Goal: Information Seeking & Learning: Learn about a topic

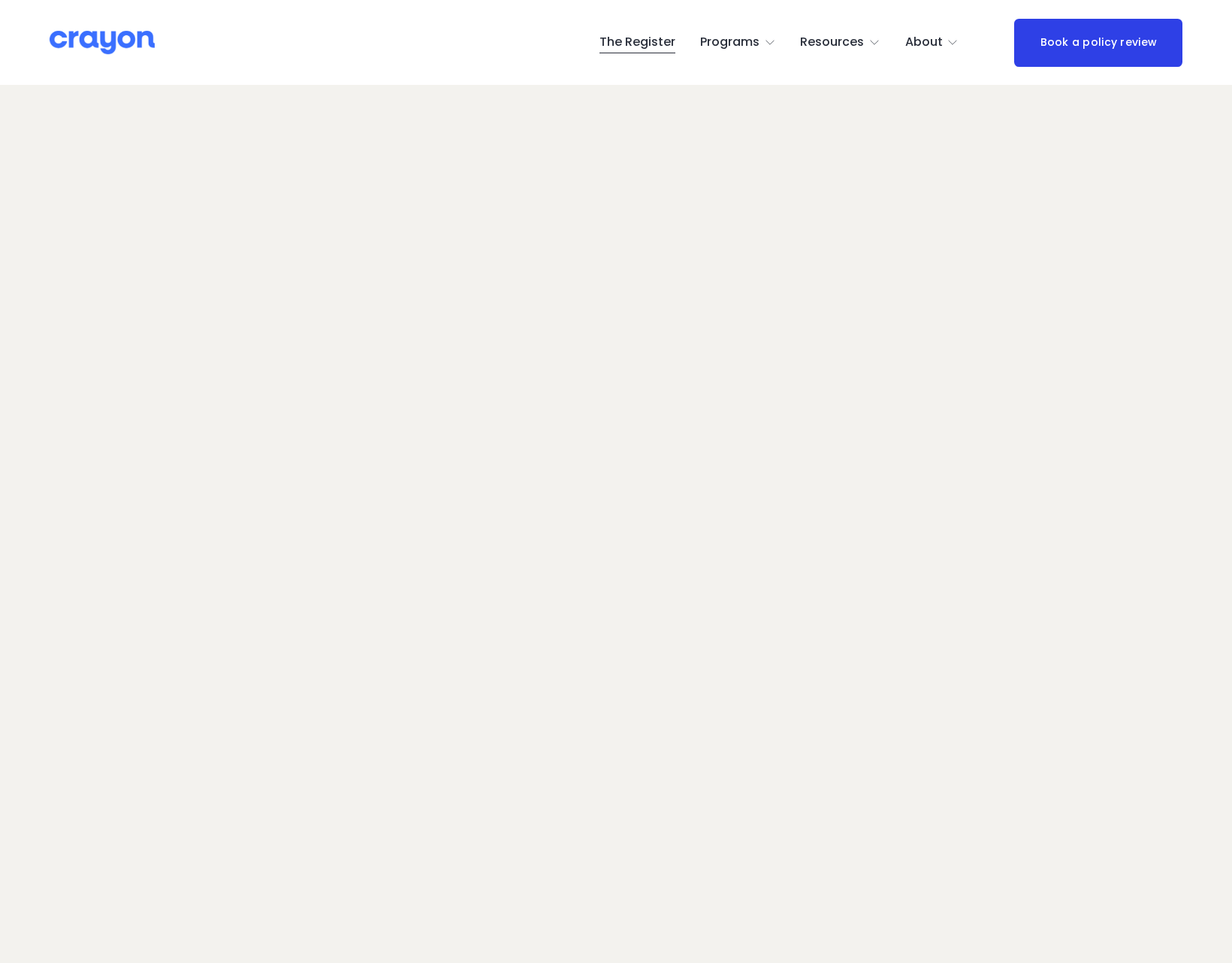
click at [0, 0] on span "Employer hub" at bounding box center [0, 0] width 0 height 0
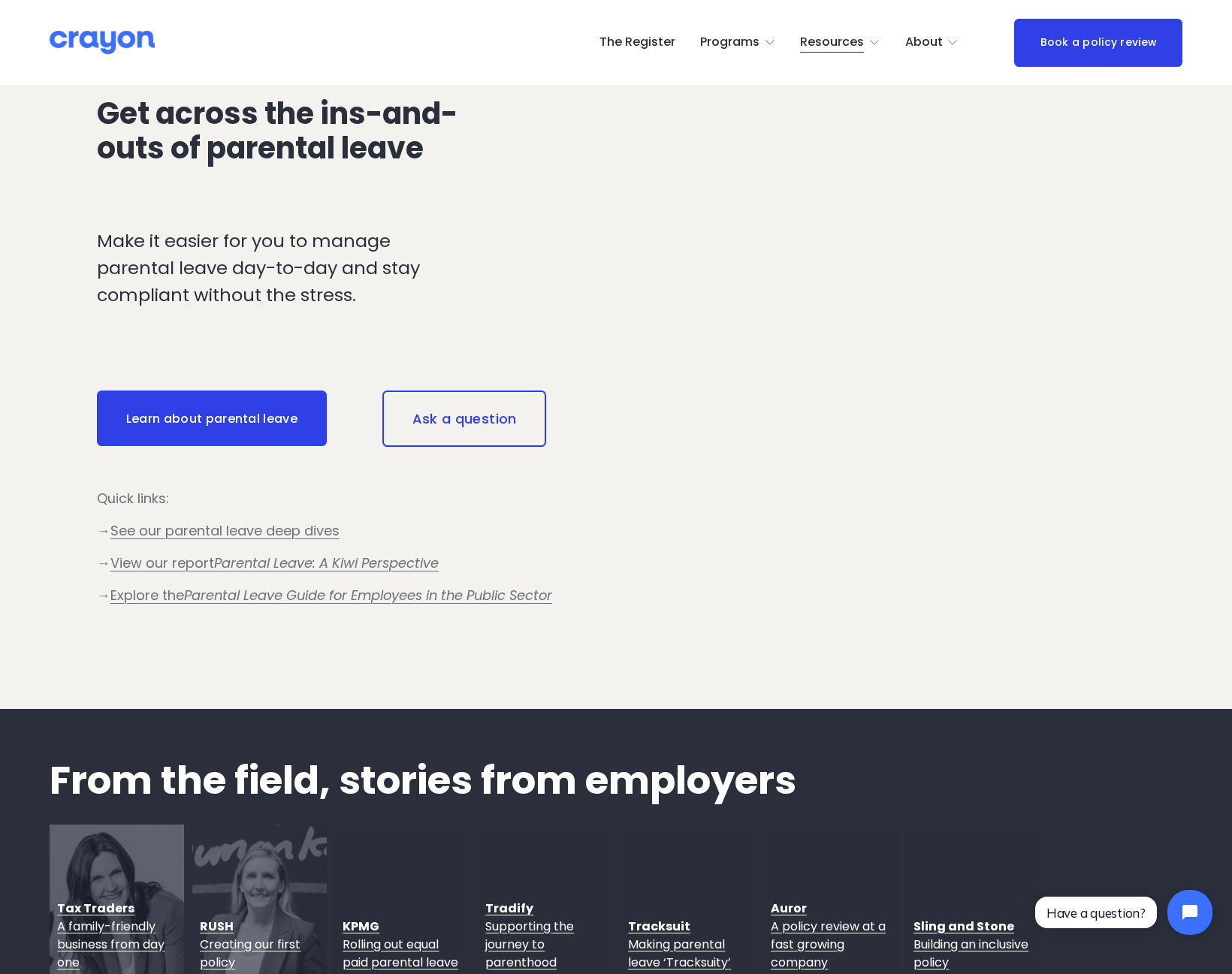
scroll to position [1313, 0]
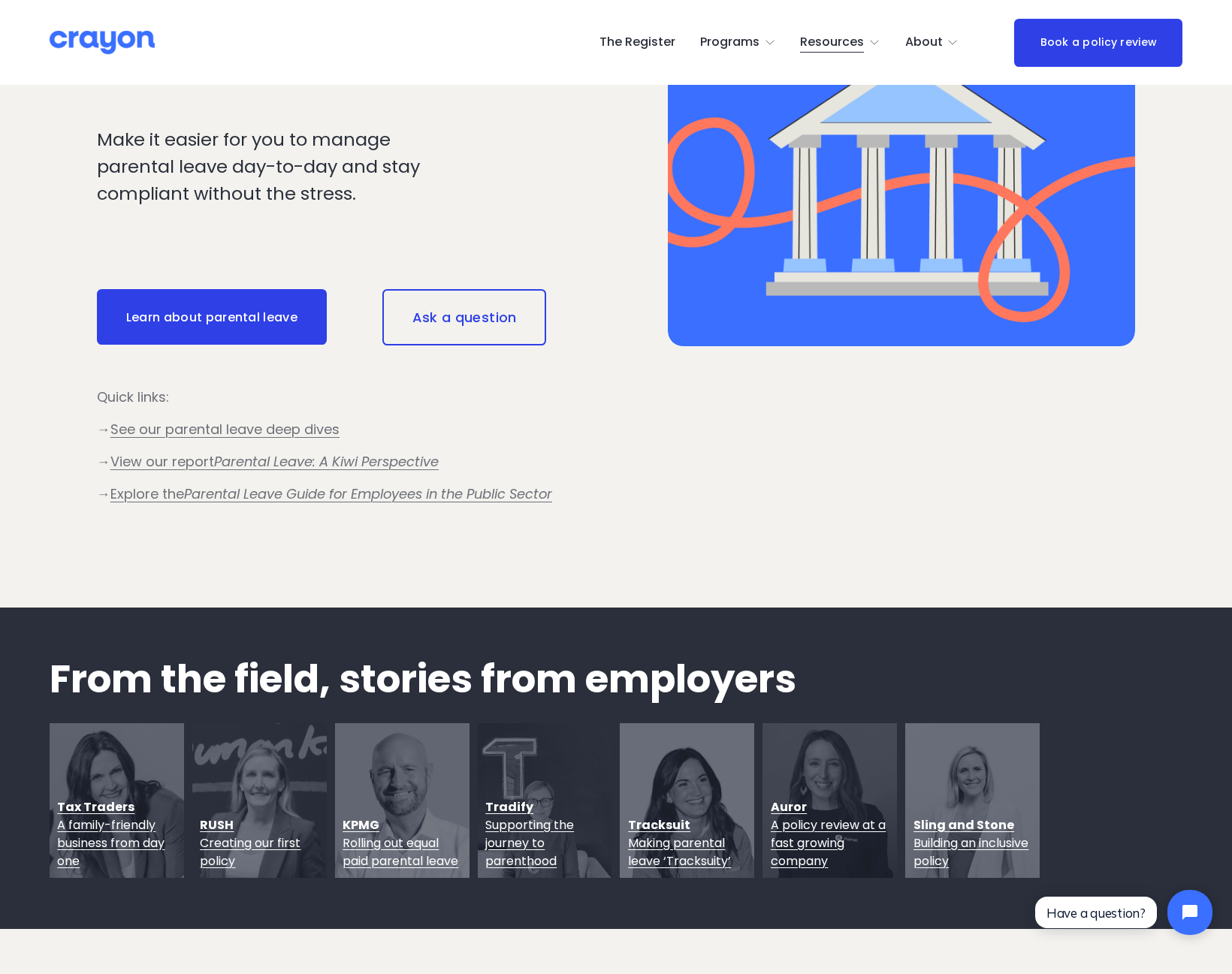
click at [257, 323] on link "Learn about parental leave" at bounding box center [211, 316] width 230 height 55
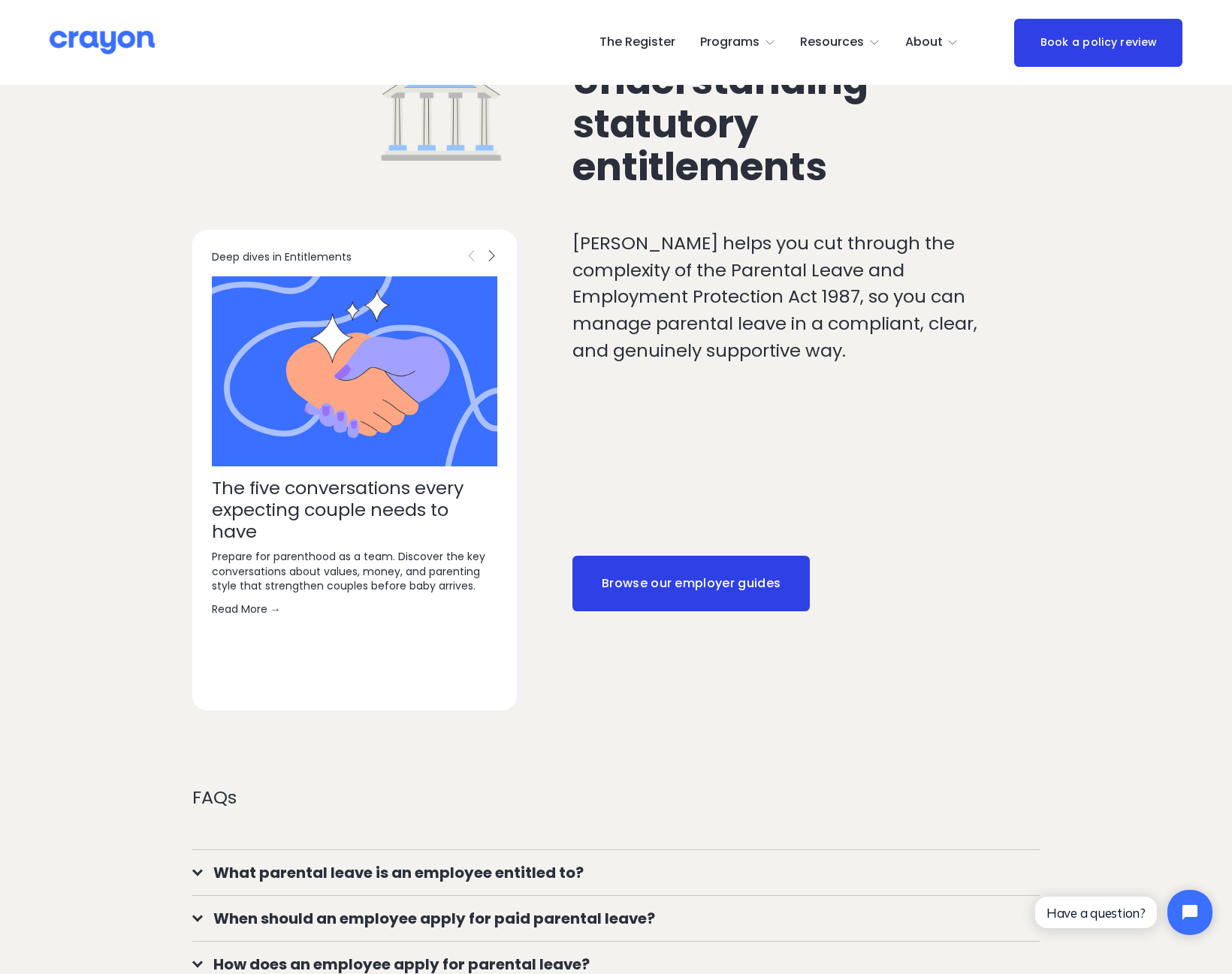
scroll to position [702, 0]
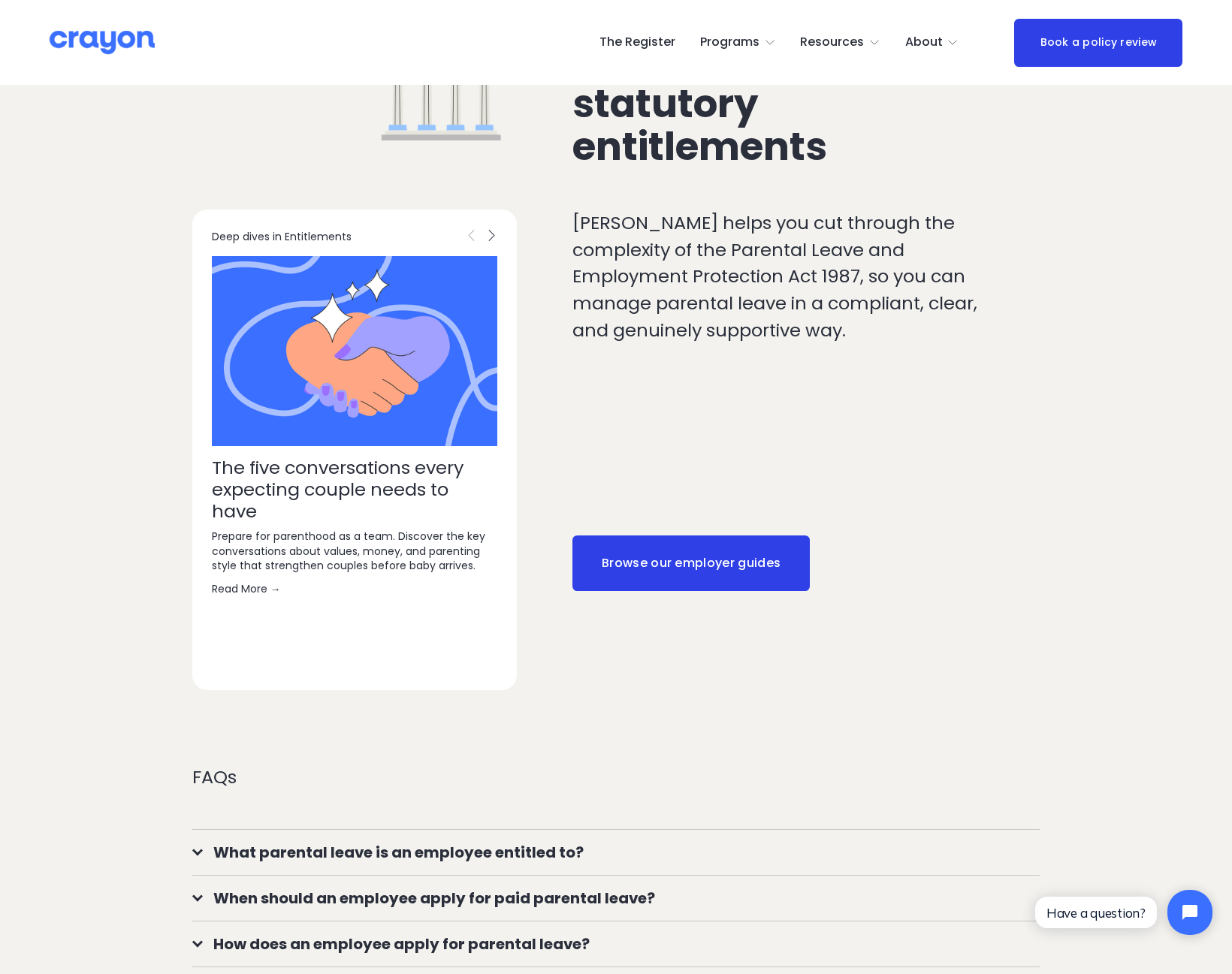
click at [682, 535] on link "Browse our employer guides" at bounding box center [690, 563] width 237 height 55
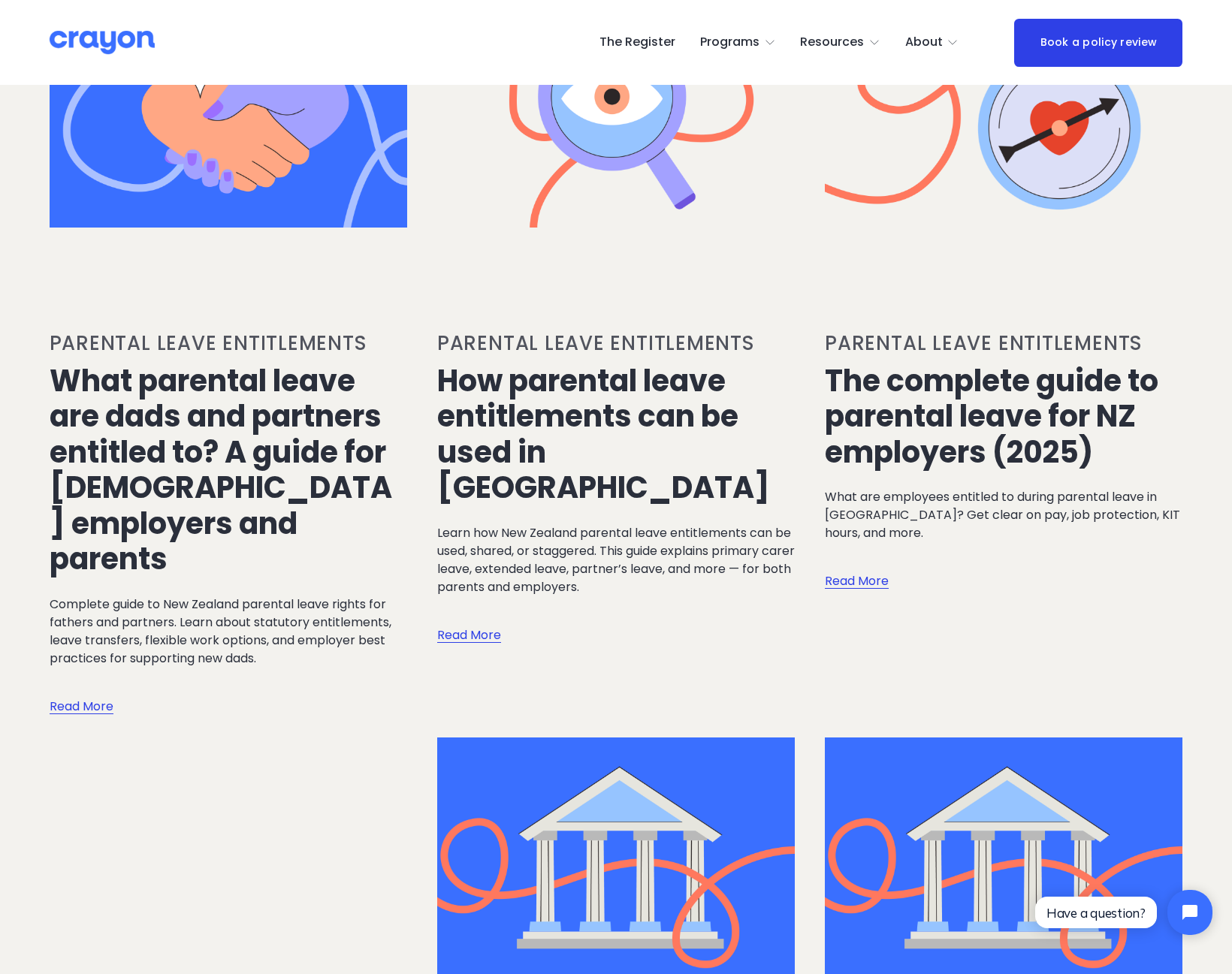
scroll to position [817, 0]
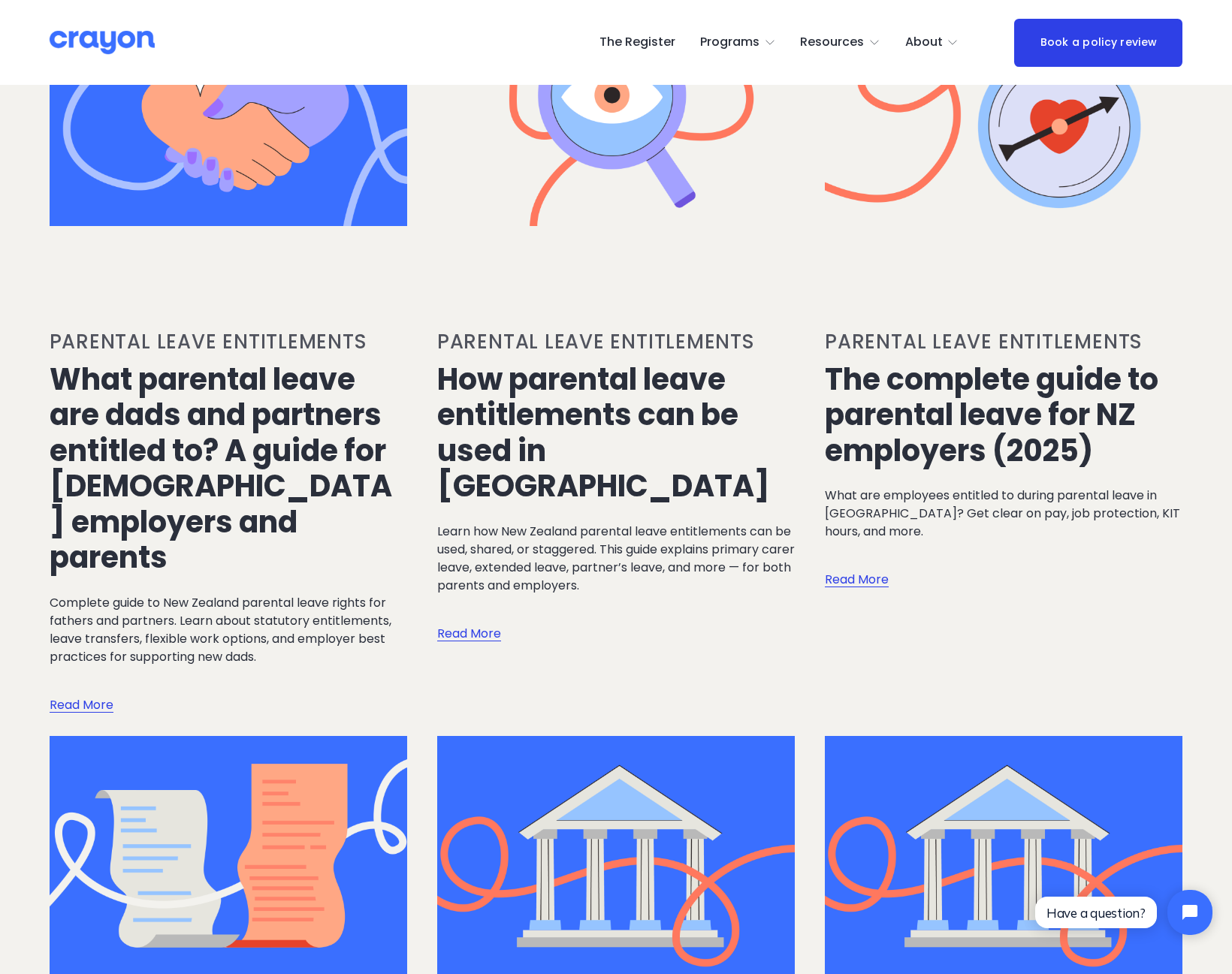
click at [952, 432] on link "The complete guide to parental leave for NZ employers (2025)" at bounding box center [991, 415] width 334 height 113
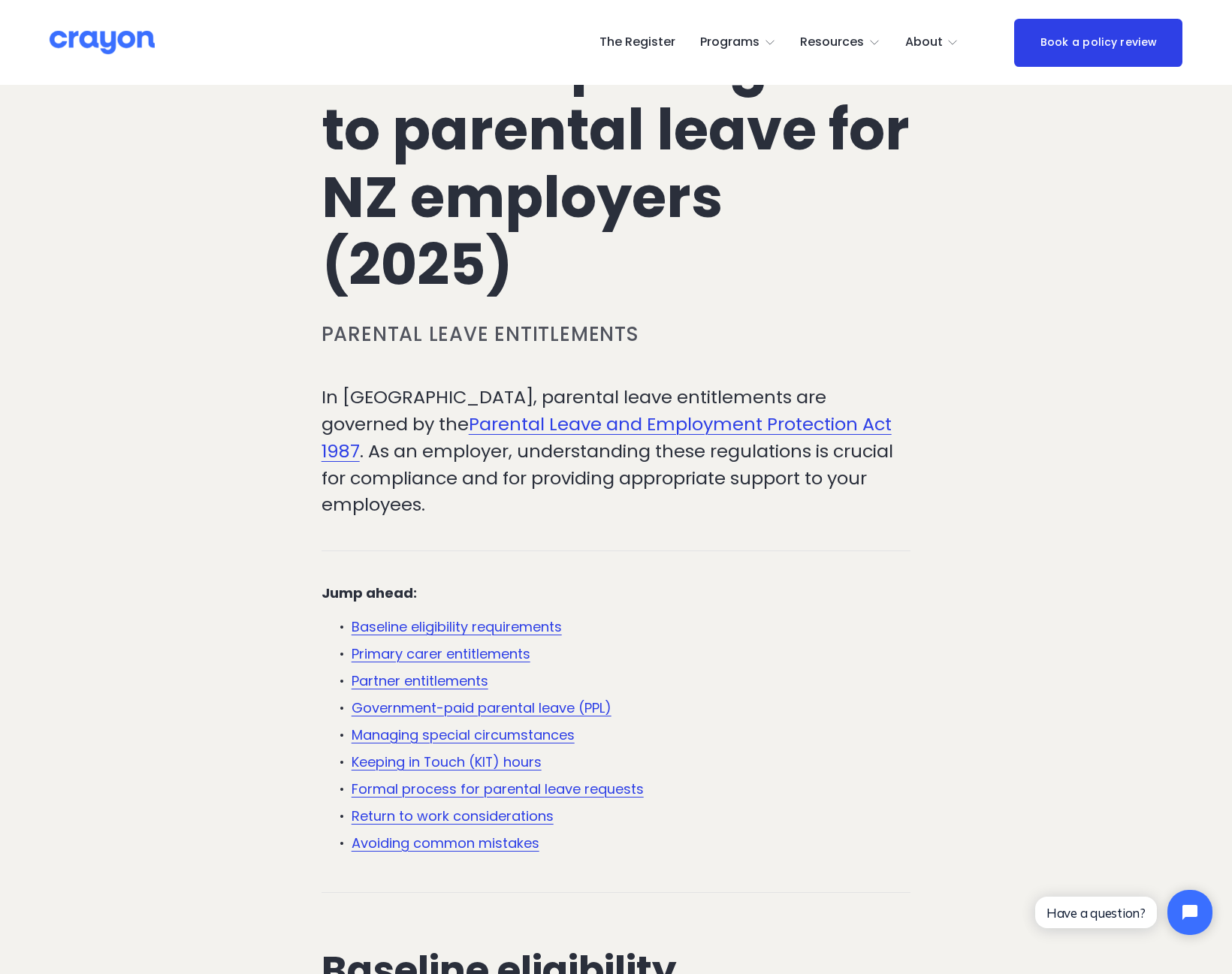
scroll to position [240, 0]
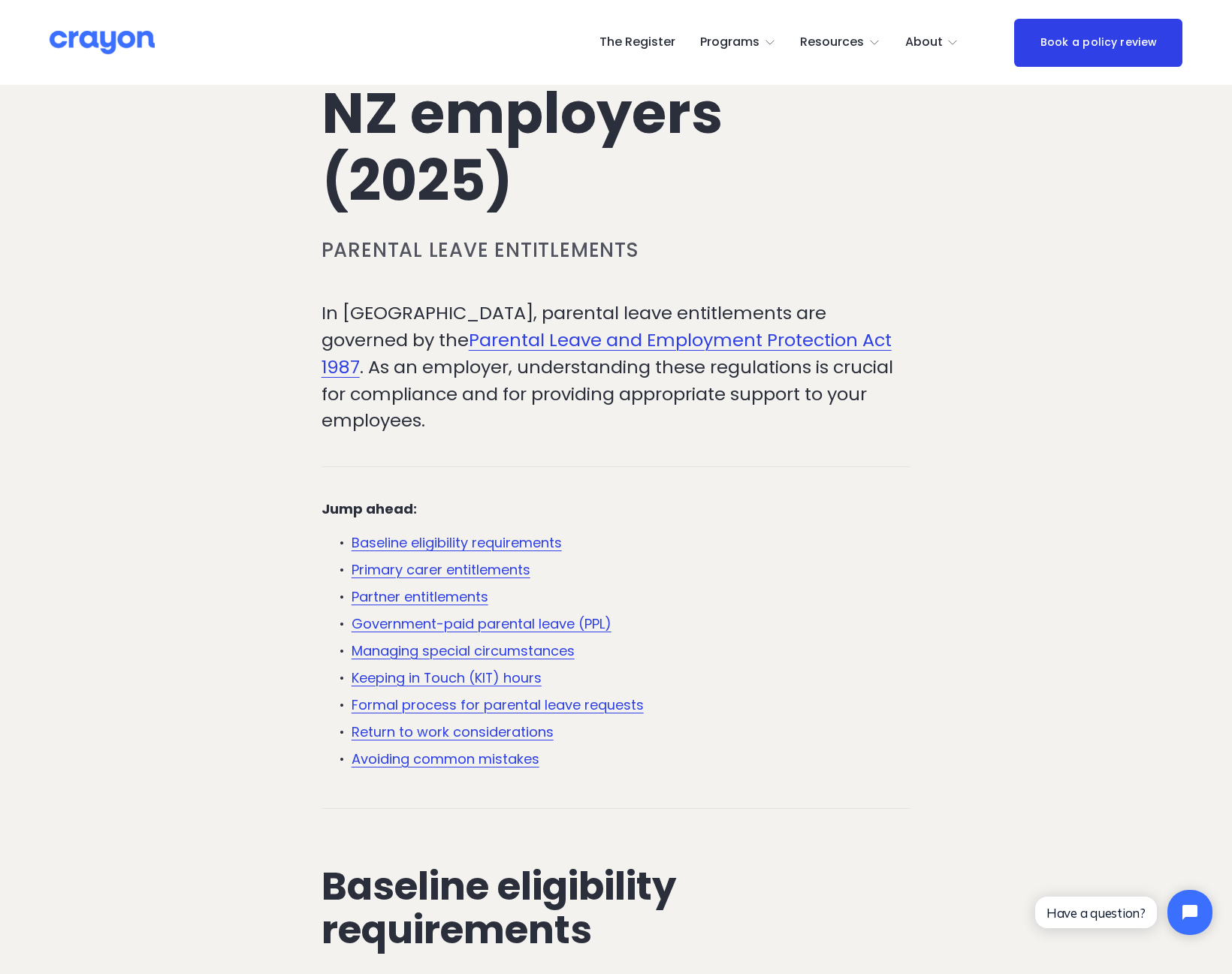
click at [440, 740] on link "Return to work considerations" at bounding box center [452, 732] width 202 height 18
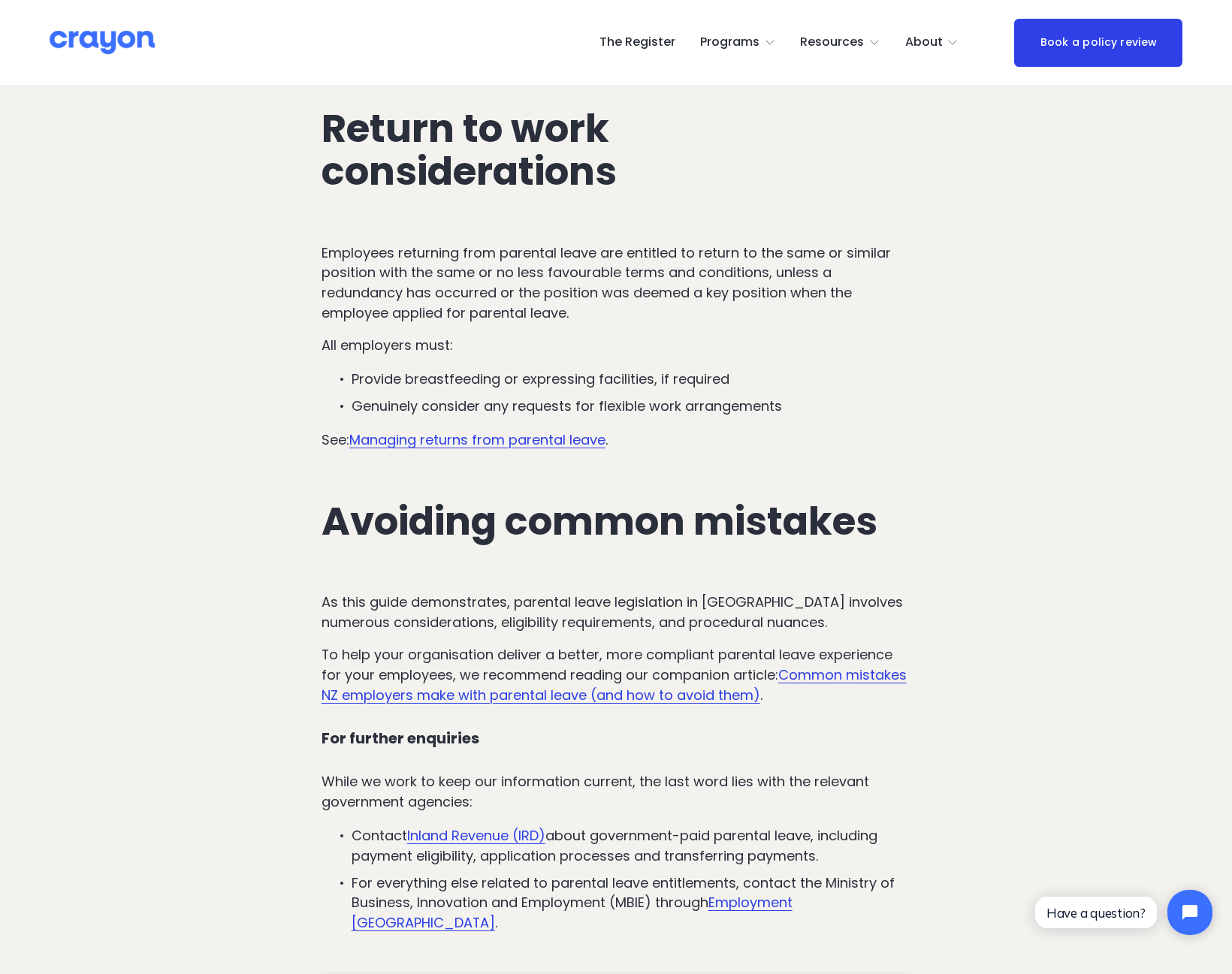
scroll to position [5135, 0]
click at [542, 665] on link "Common mistakes NZ employers make with parental leave (and how to avoid them)" at bounding box center [614, 684] width 585 height 39
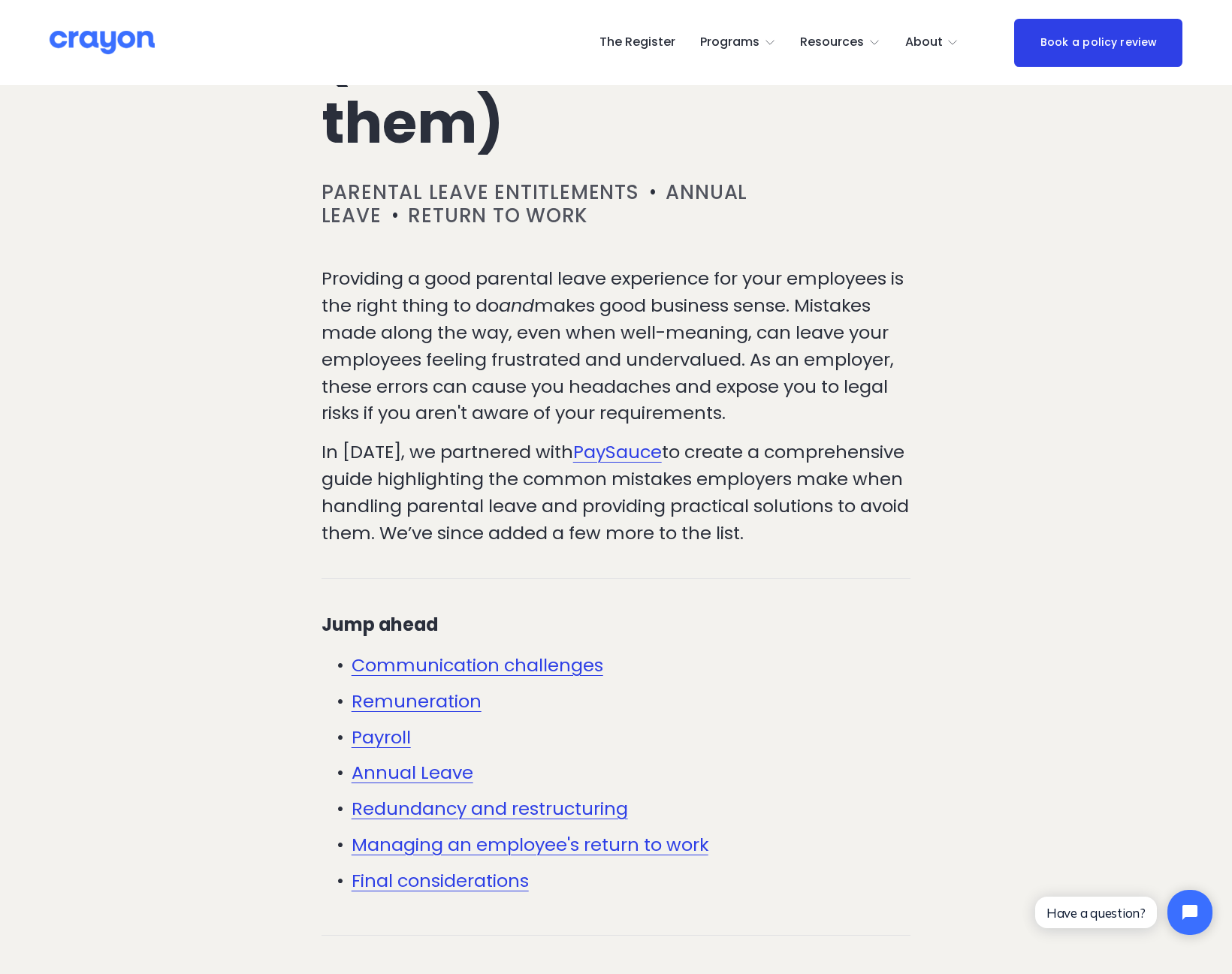
scroll to position [369, 0]
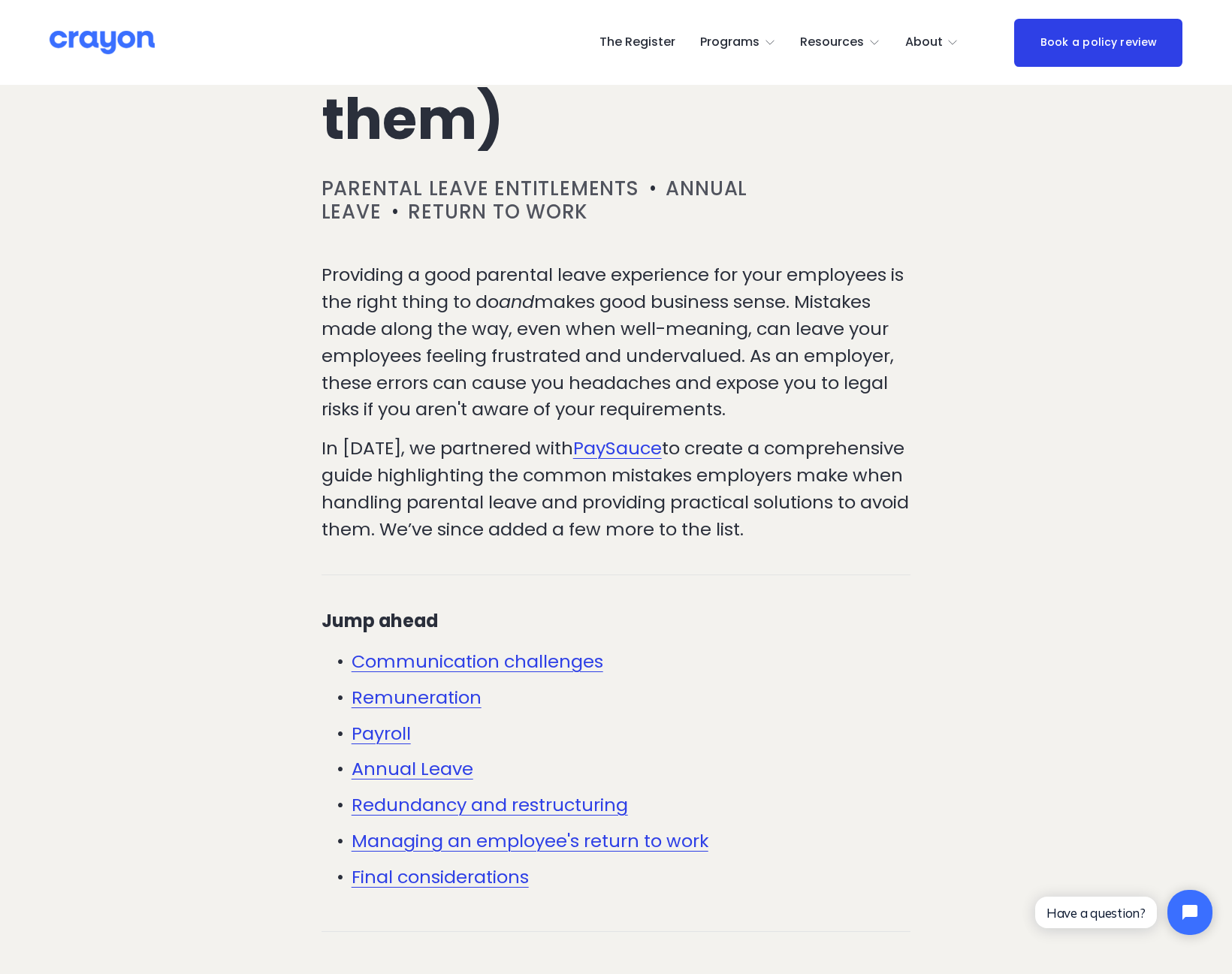
click at [432, 781] on link "Annual Leave" at bounding box center [412, 769] width 121 height 25
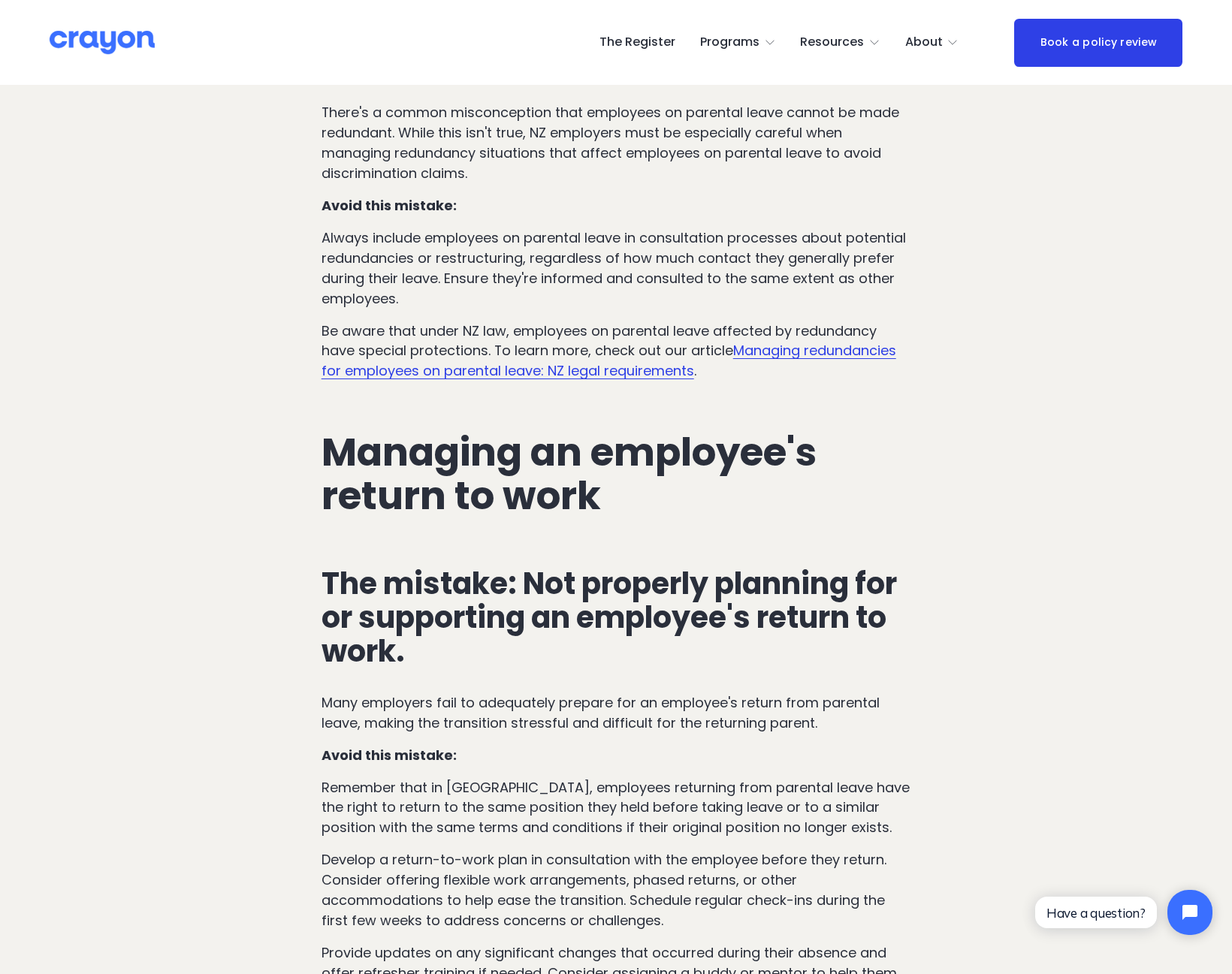
scroll to position [6278, 0]
